Goal: Information Seeking & Learning: Learn about a topic

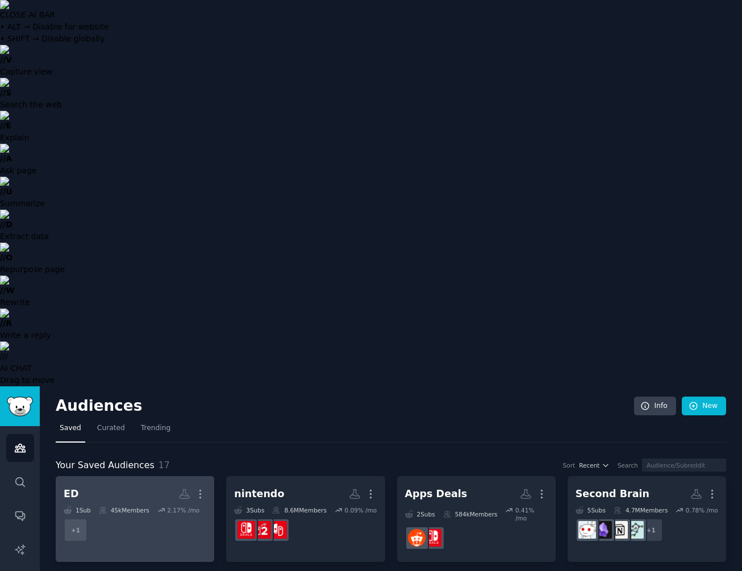
click at [144, 484] on h2 "ED Custom Audience More" at bounding box center [135, 494] width 143 height 20
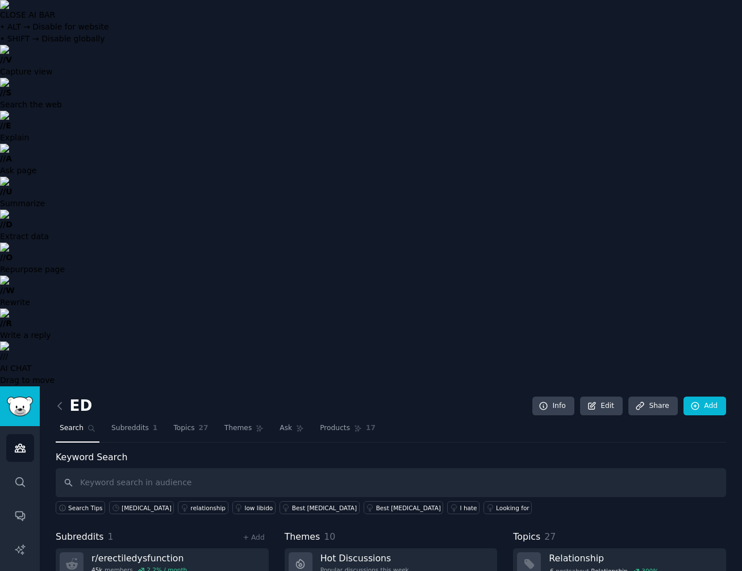
click at [156, 468] on input "text" at bounding box center [391, 482] width 670 height 29
type input "l"
type input "sleep"
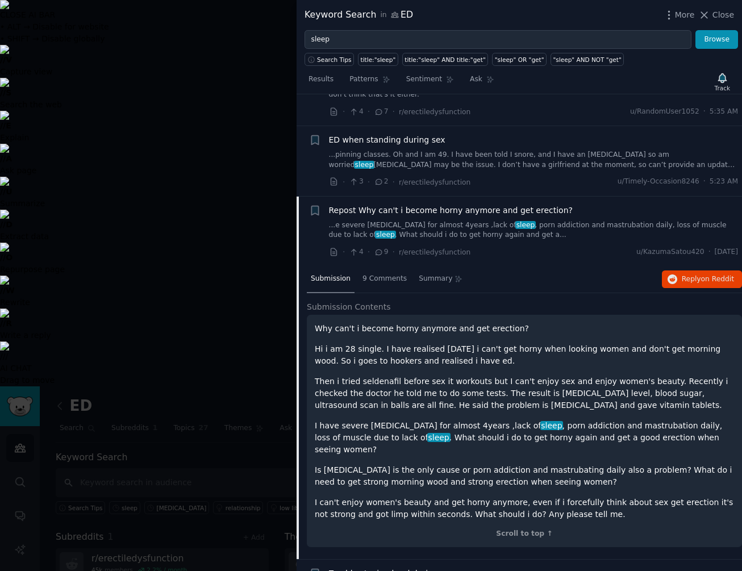
scroll to position [64, 0]
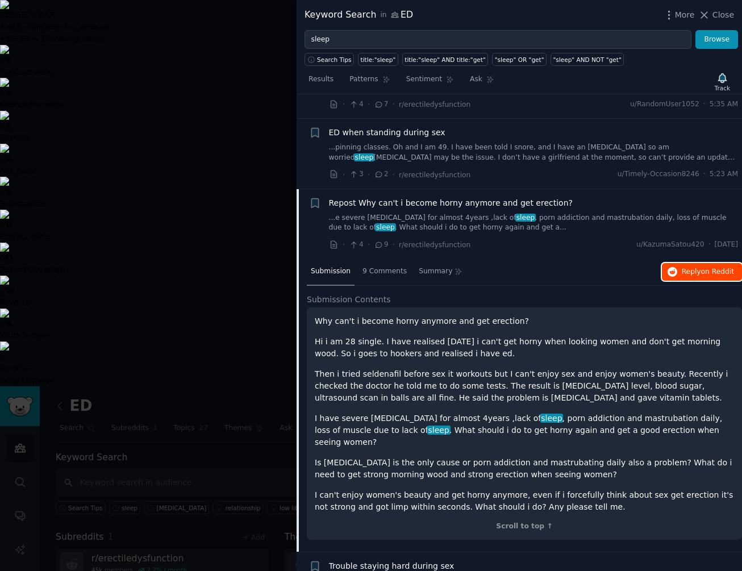
click at [689, 271] on span "Reply on Reddit" at bounding box center [708, 272] width 52 height 10
